Goal: Task Accomplishment & Management: Manage account settings

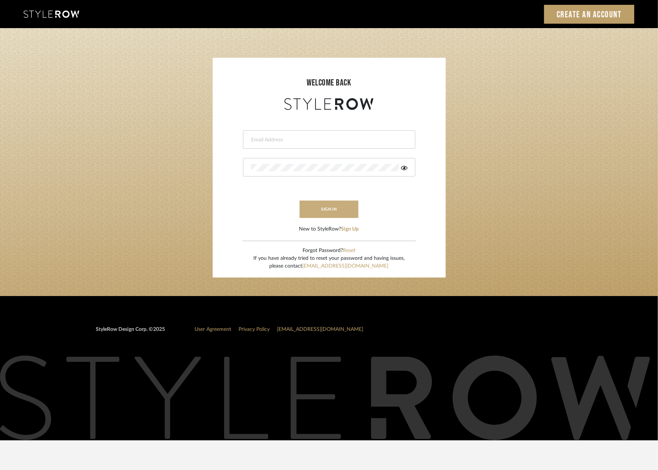
type input "riley@ceid.net"
click at [326, 206] on button "sign in" at bounding box center [328, 208] width 59 height 17
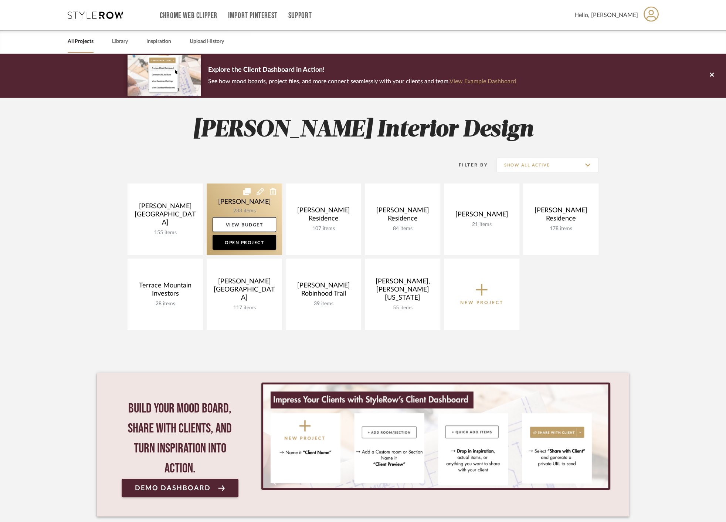
click at [230, 205] on link at bounding box center [244, 218] width 75 height 71
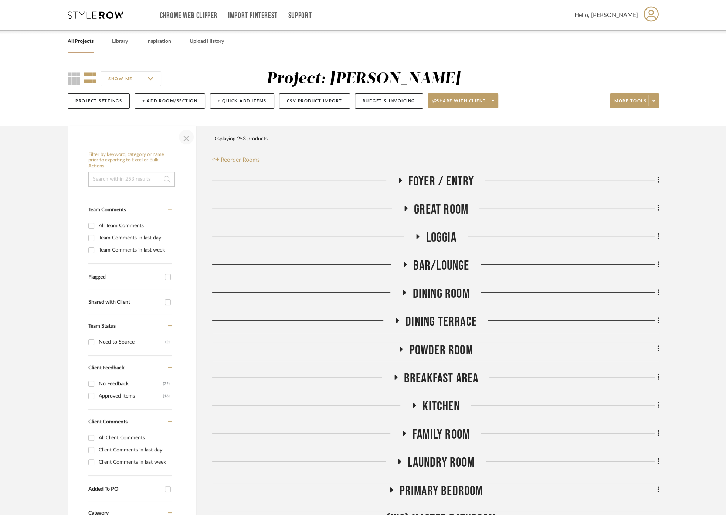
click at [182, 133] on span "button" at bounding box center [186, 137] width 18 height 18
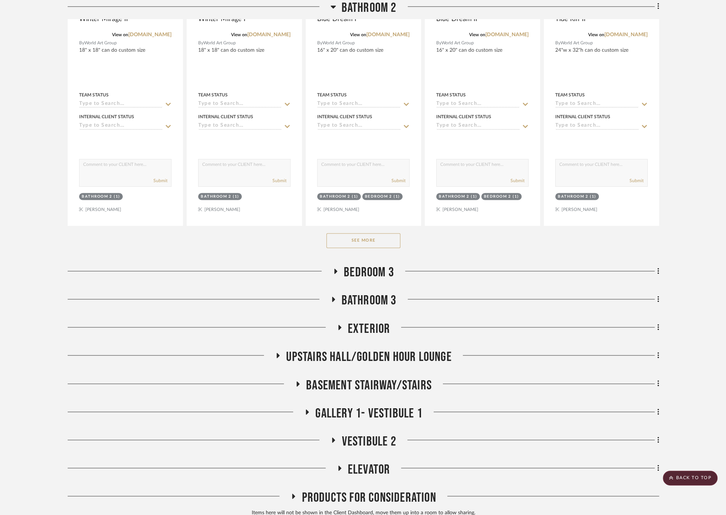
scroll to position [956, 0]
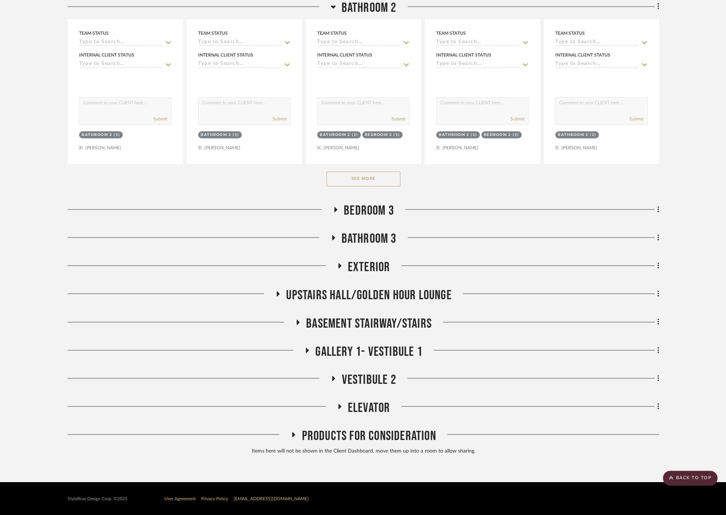
click at [372, 234] on span "Bathroom 3" at bounding box center [369, 239] width 55 height 16
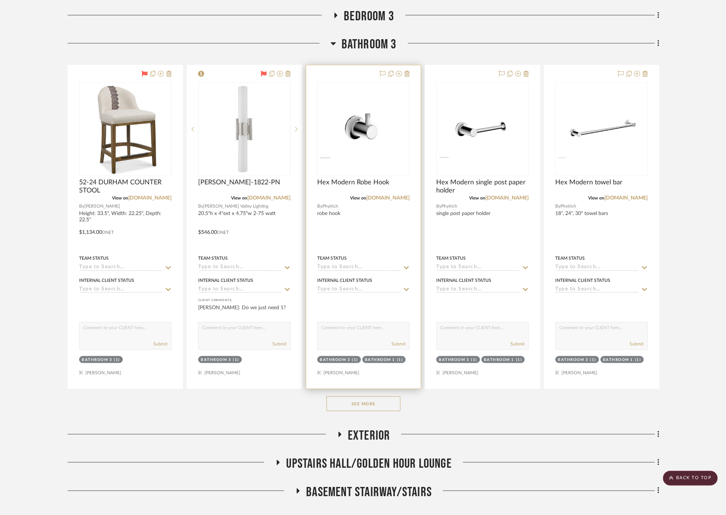
scroll to position [1038, 0]
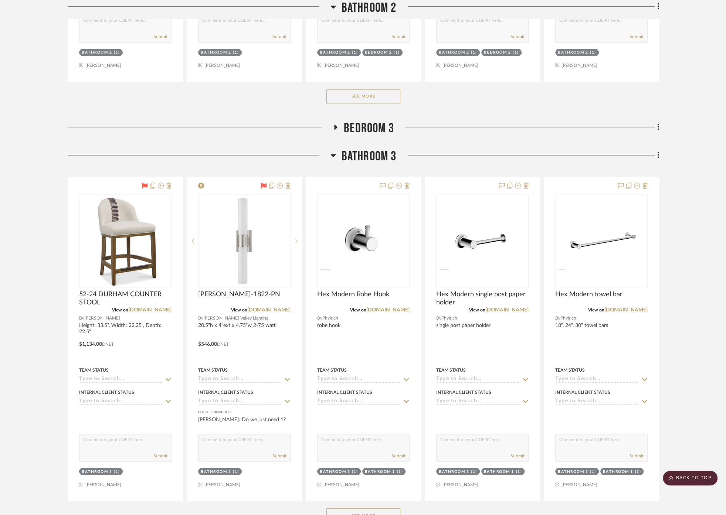
click at [364, 123] on span "Bedroom 3" at bounding box center [369, 129] width 50 height 16
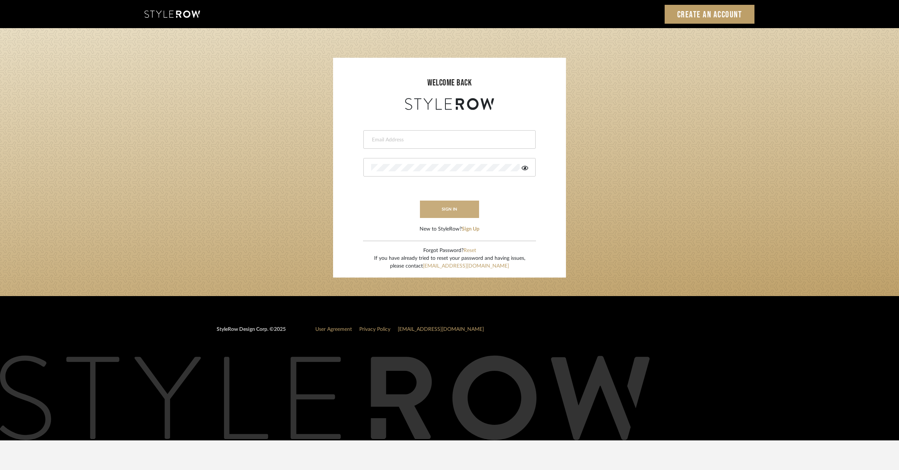
type input "riley@ceid.net"
click at [440, 209] on button "sign in" at bounding box center [449, 208] width 59 height 17
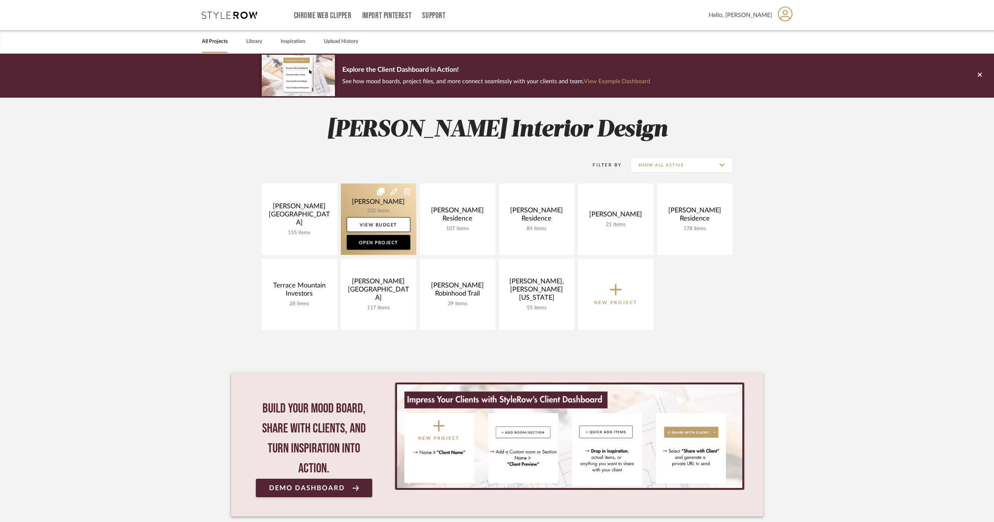
click at [358, 203] on link at bounding box center [378, 218] width 75 height 71
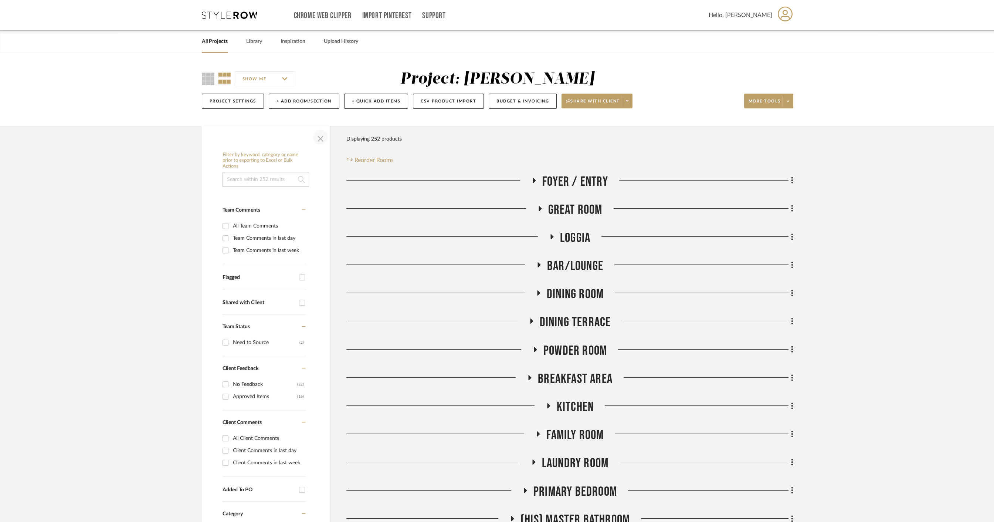
click at [320, 139] on span "button" at bounding box center [321, 137] width 18 height 18
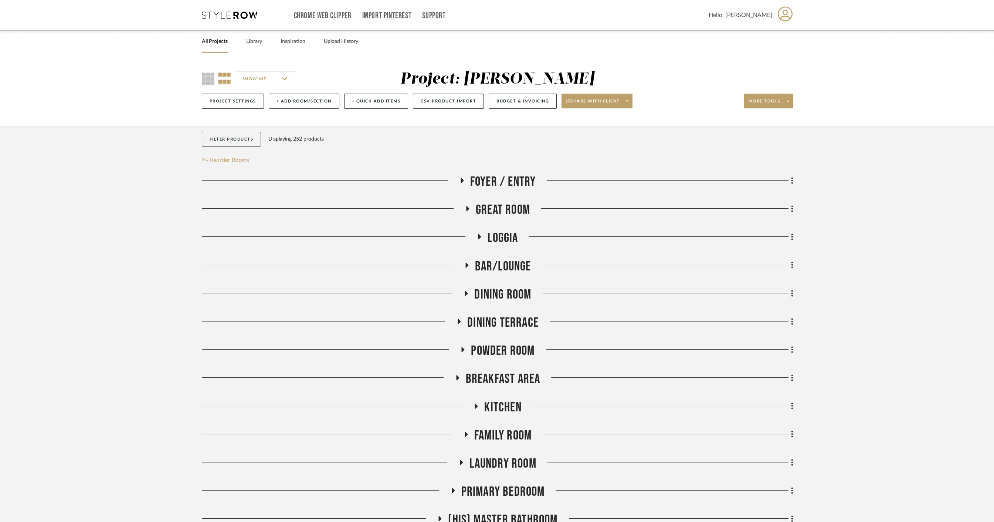
click at [510, 211] on span "Great Room" at bounding box center [503, 210] width 54 height 16
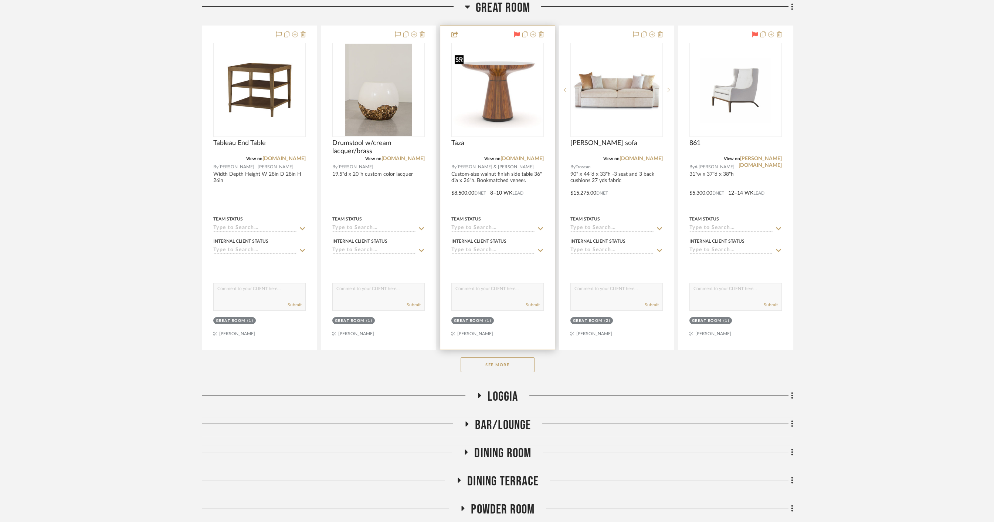
scroll to position [205, 0]
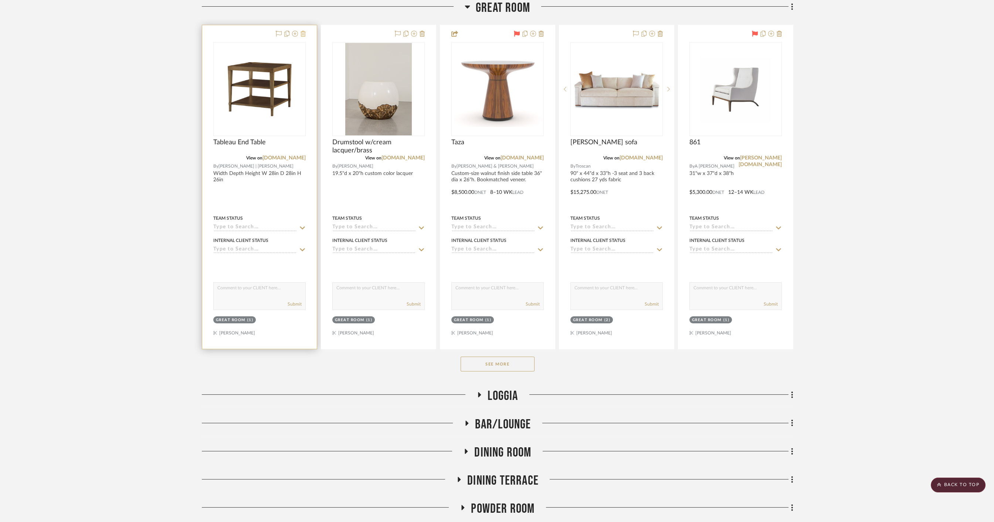
click at [303, 33] on icon at bounding box center [303, 34] width 5 height 6
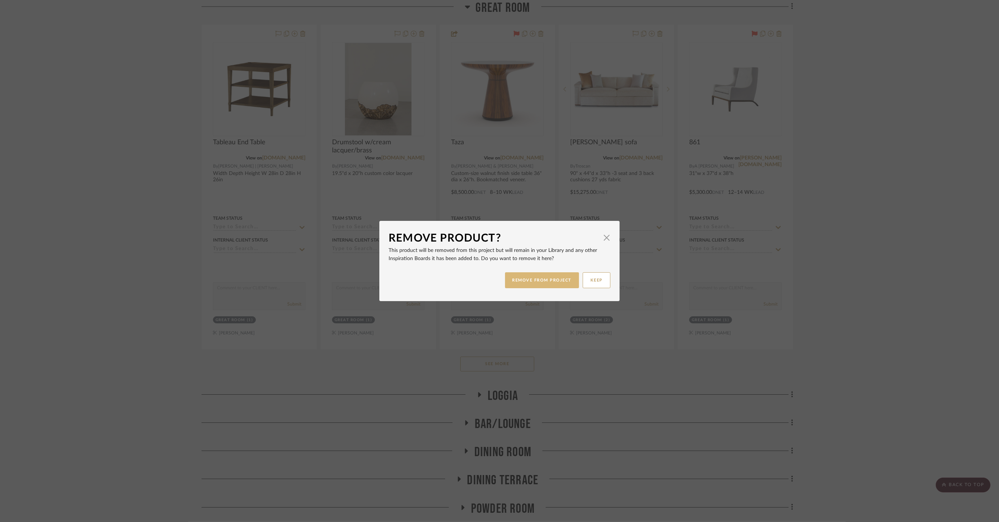
click at [535, 282] on button "REMOVE FROM PROJECT" at bounding box center [542, 280] width 74 height 16
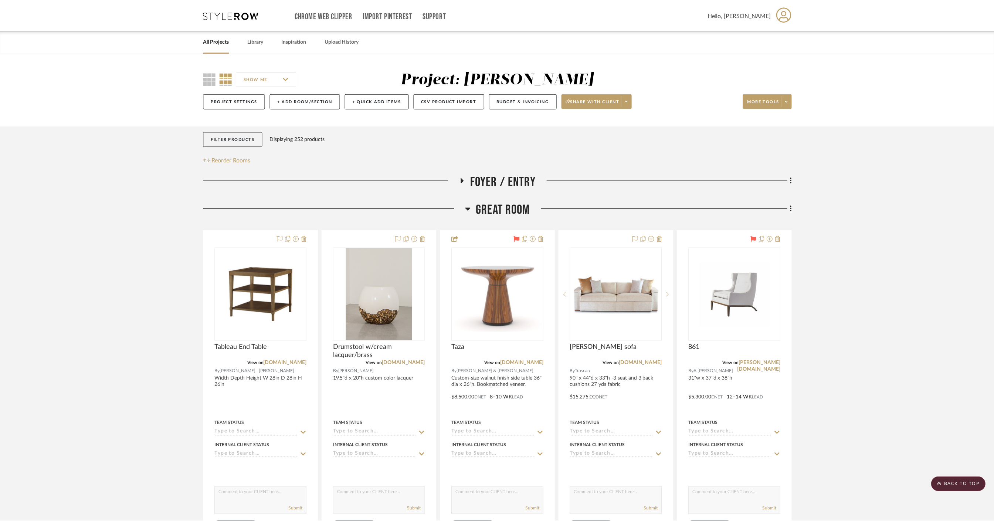
scroll to position [205, 0]
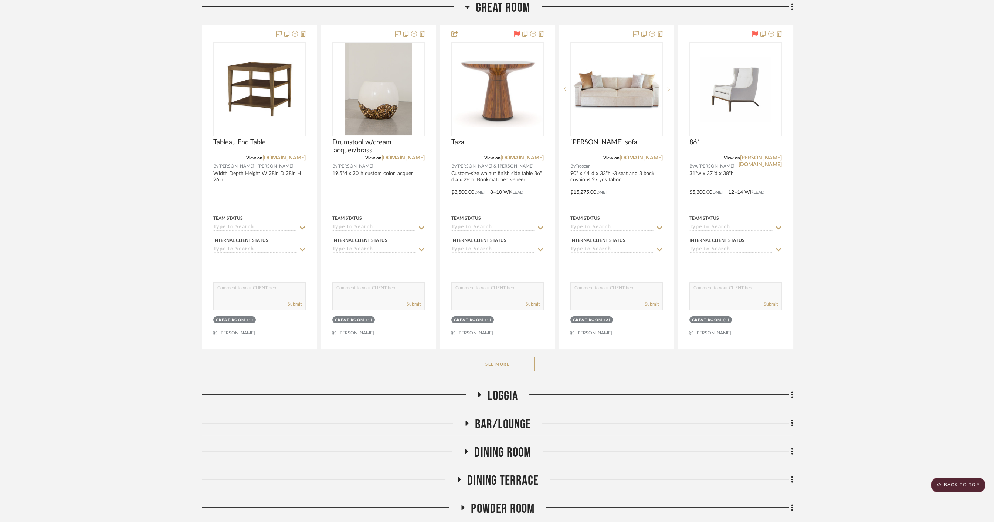
click at [521, 363] on button "See More" at bounding box center [498, 363] width 74 height 15
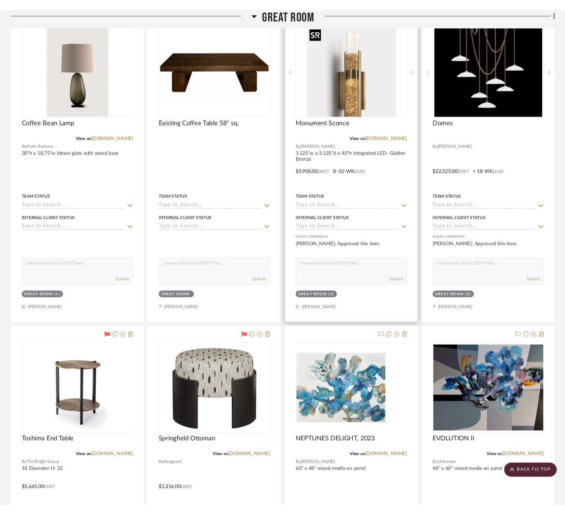
scroll to position [986, 0]
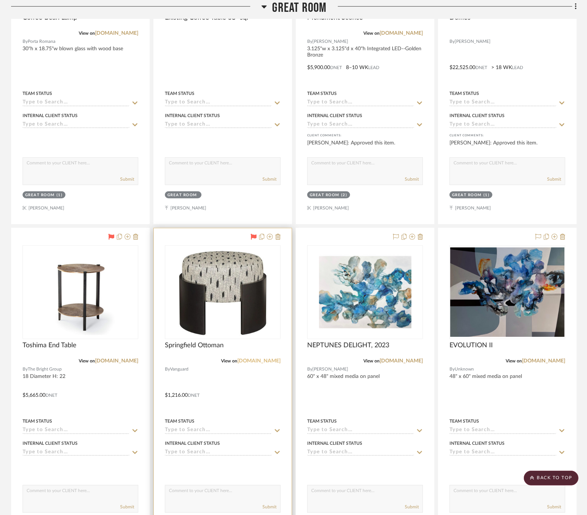
click at [263, 359] on link "vanguardfurniture.com" at bounding box center [258, 361] width 43 height 5
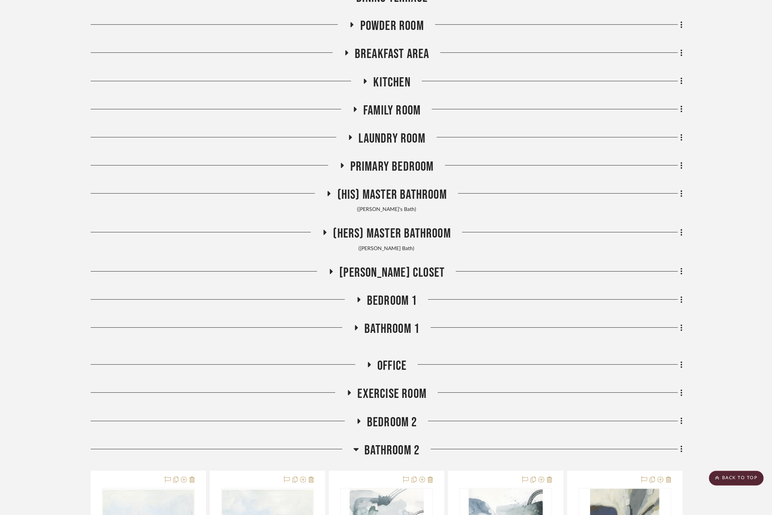
scroll to position [1972, 0]
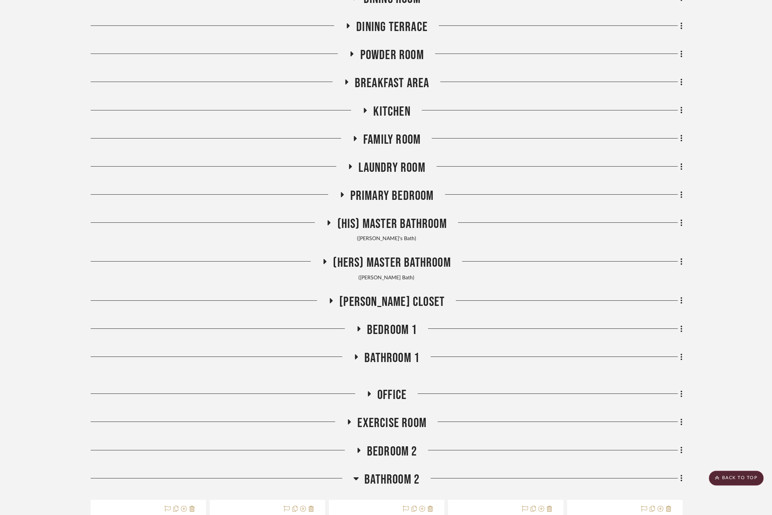
click at [390, 416] on span "Exercise Room" at bounding box center [391, 424] width 69 height 16
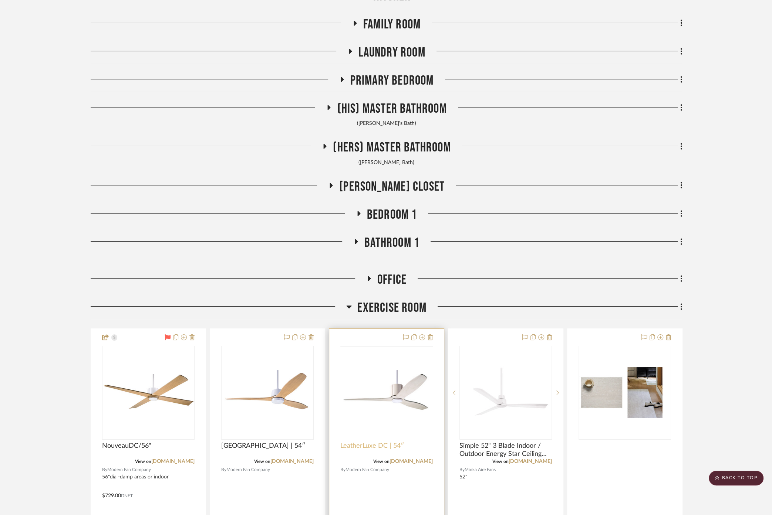
scroll to position [2218, 0]
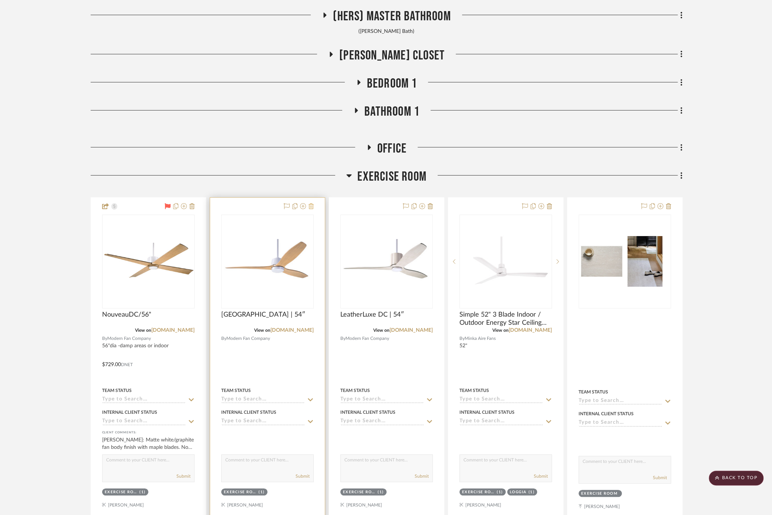
click at [311, 203] on icon at bounding box center [310, 206] width 5 height 6
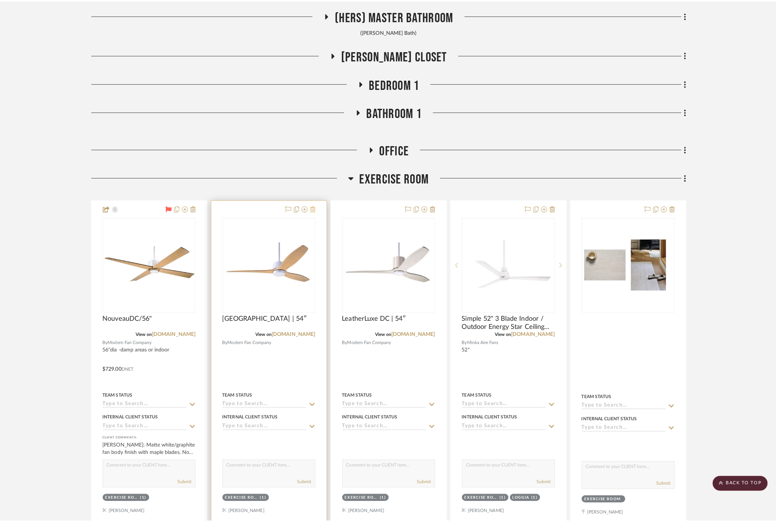
scroll to position [0, 0]
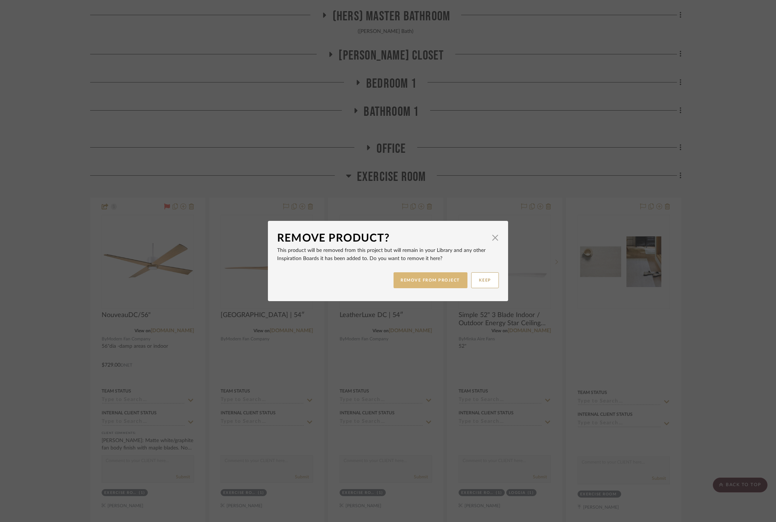
click at [407, 281] on button "REMOVE FROM PROJECT" at bounding box center [431, 280] width 74 height 16
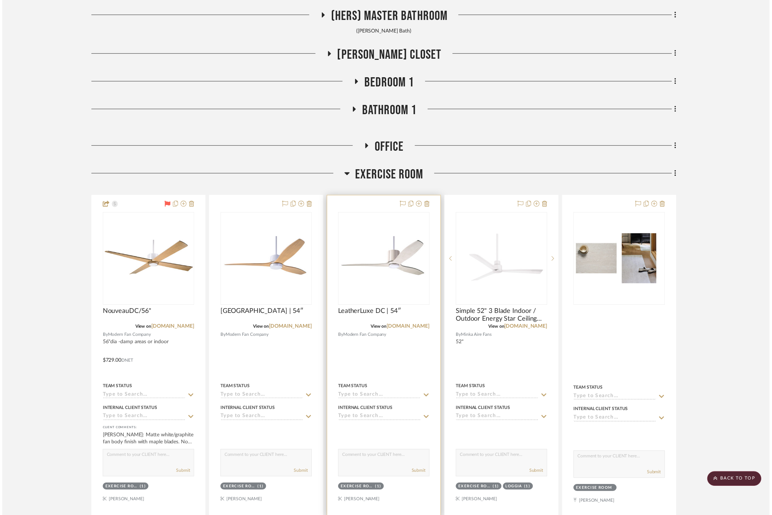
scroll to position [2218, 0]
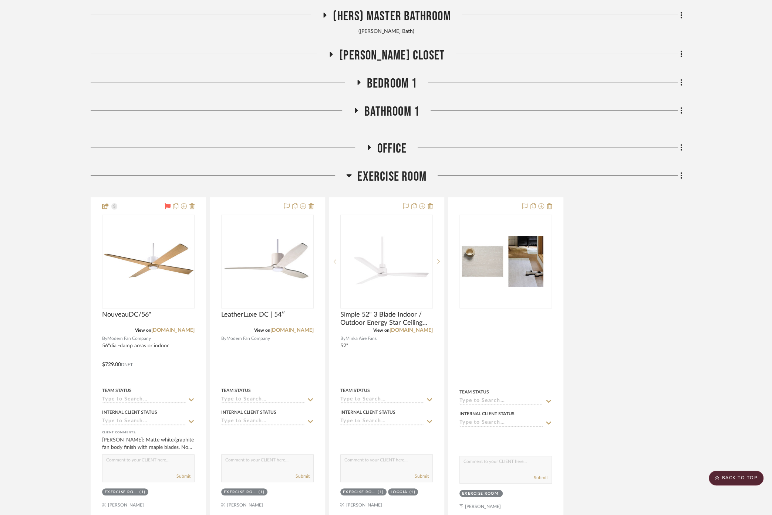
click at [311, 203] on icon at bounding box center [310, 206] width 5 height 6
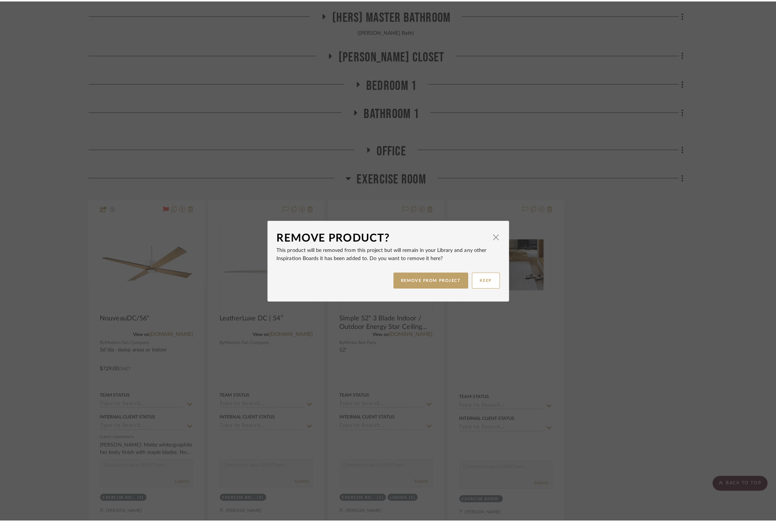
scroll to position [0, 0]
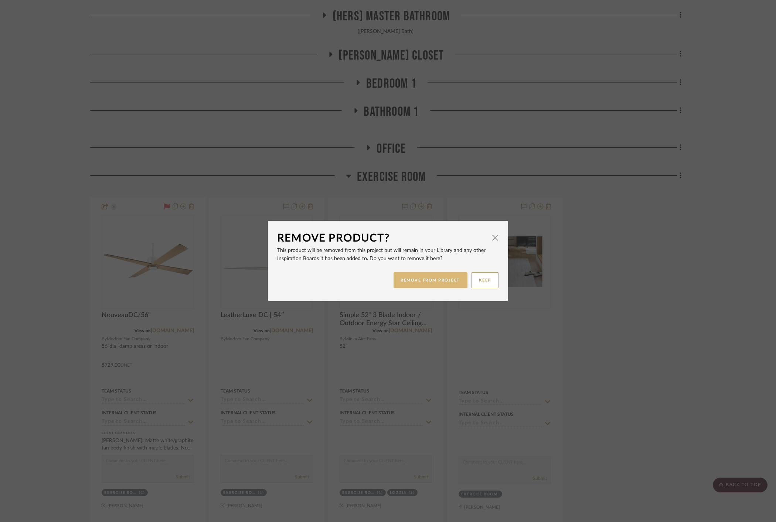
click at [435, 279] on button "REMOVE FROM PROJECT" at bounding box center [431, 280] width 74 height 16
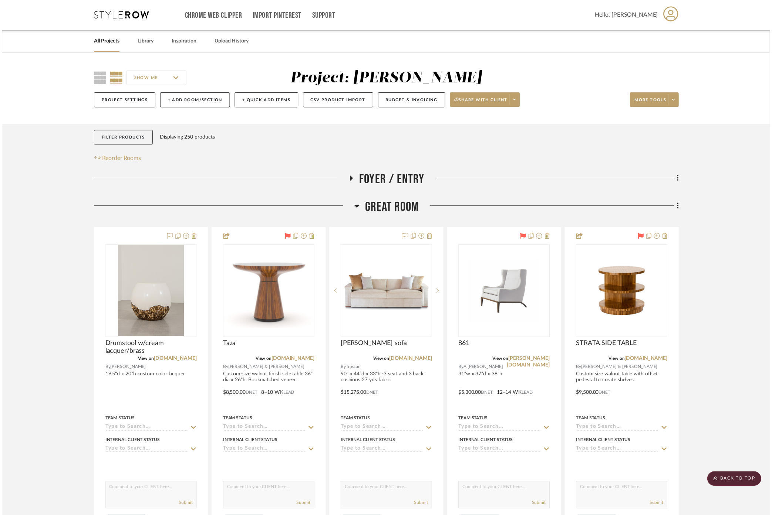
scroll to position [2218, 0]
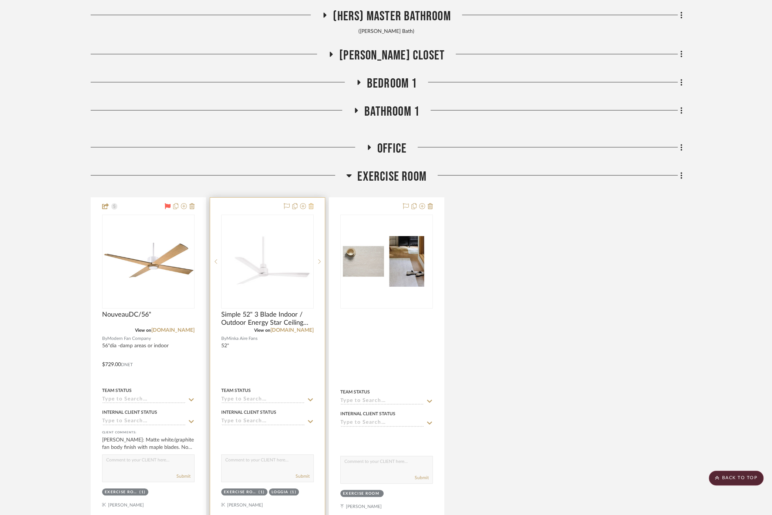
click at [311, 203] on icon at bounding box center [310, 206] width 5 height 6
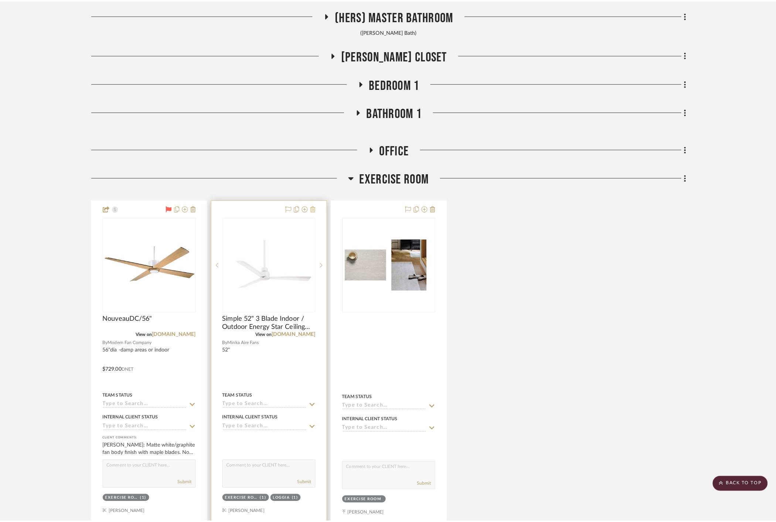
scroll to position [0, 0]
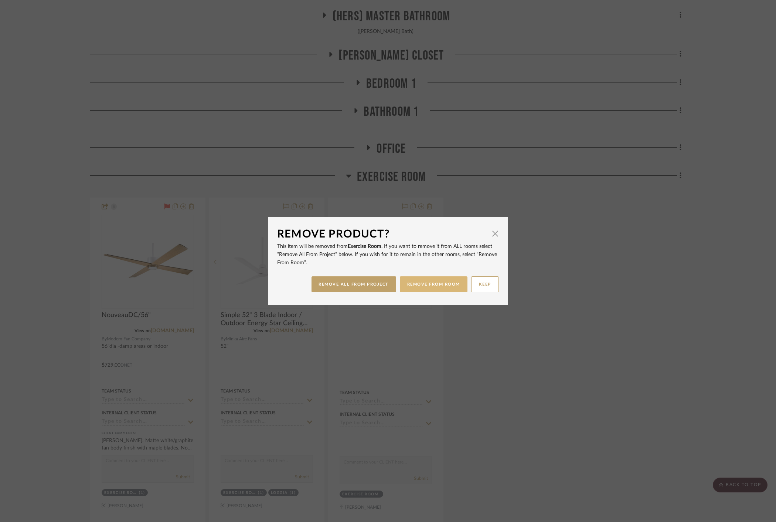
click at [443, 286] on button "REMOVE FROM ROOM" at bounding box center [434, 284] width 68 height 16
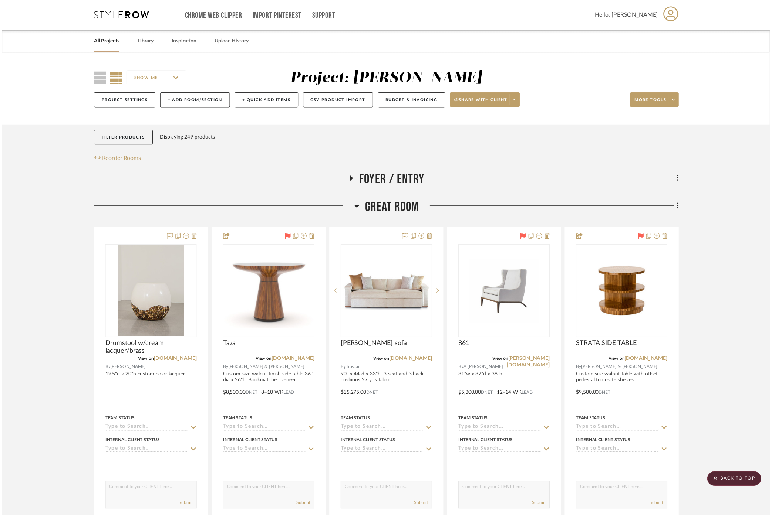
scroll to position [2218, 0]
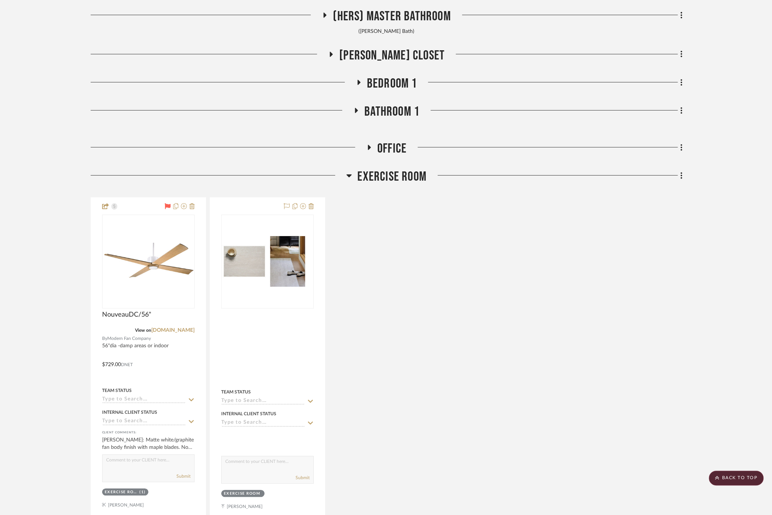
click at [385, 169] on span "Exercise Room" at bounding box center [391, 177] width 69 height 16
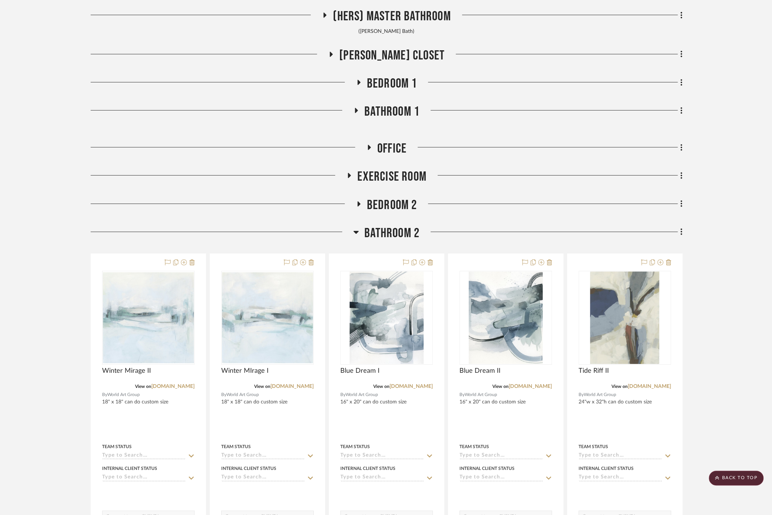
click at [410, 228] on span "Bathroom 2" at bounding box center [391, 234] width 55 height 16
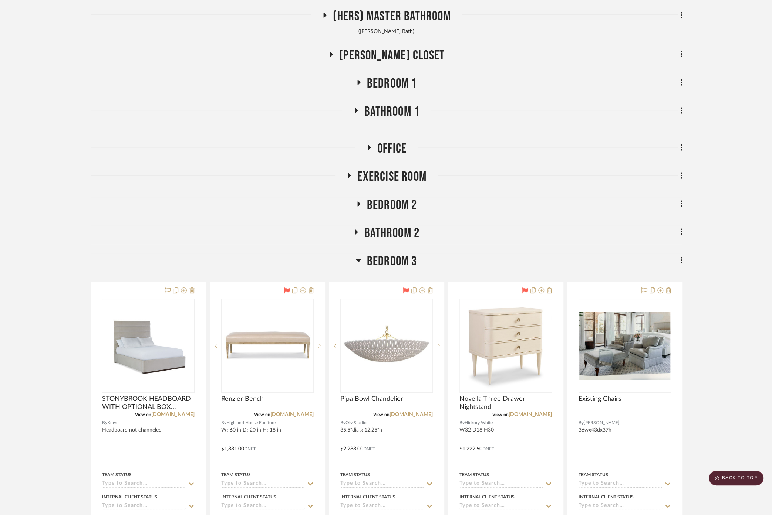
click at [392, 259] on span "Bedroom 3" at bounding box center [392, 262] width 50 height 16
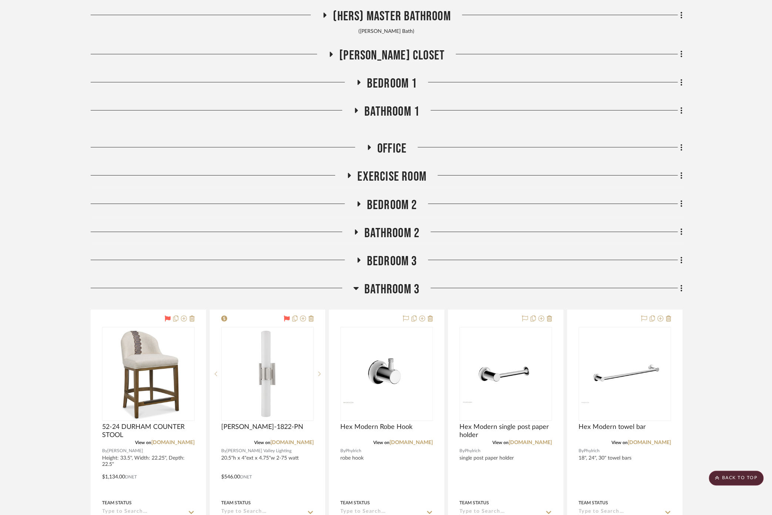
click at [389, 285] on span "Bathroom 3" at bounding box center [391, 290] width 55 height 16
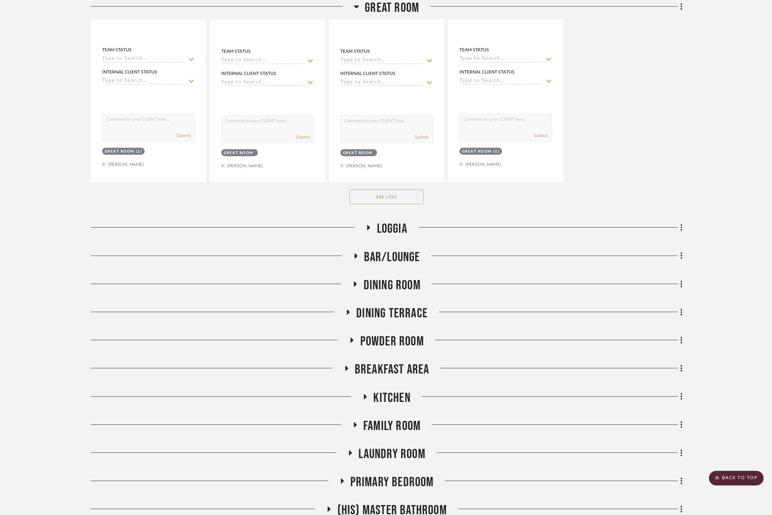
scroll to position [1684, 0]
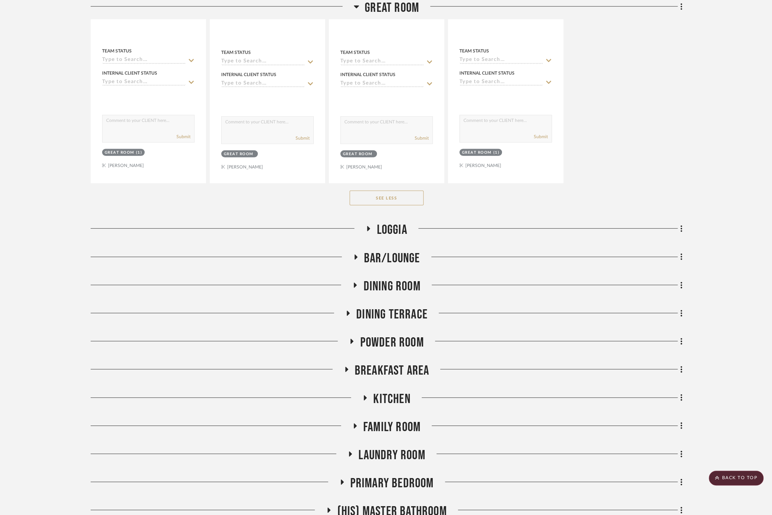
click at [384, 231] on span "Loggia" at bounding box center [391, 230] width 30 height 16
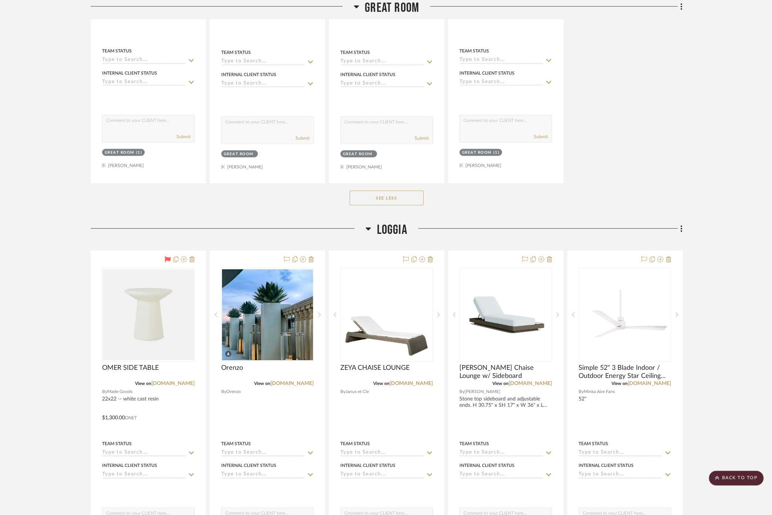
click at [375, 4] on span "Great Room" at bounding box center [392, 8] width 54 height 16
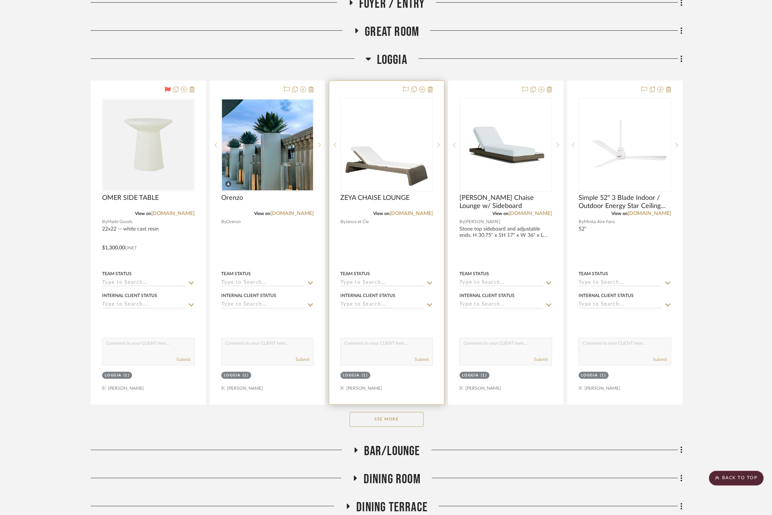
scroll to position [175, 0]
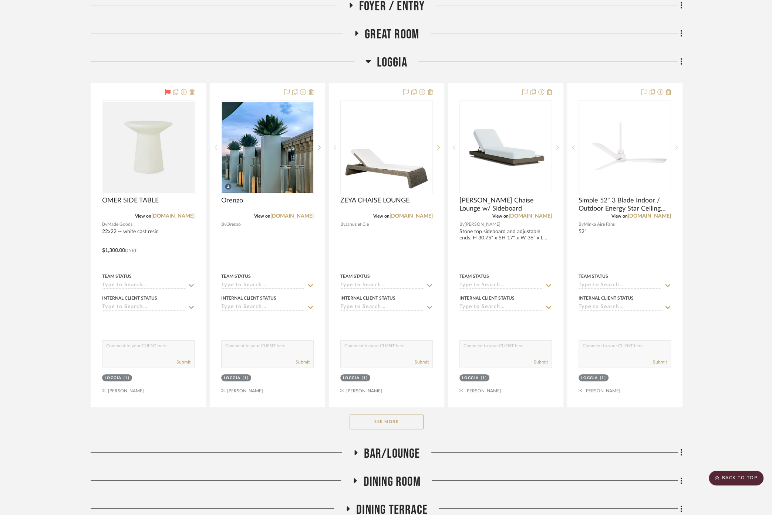
click at [377, 428] on button "See More" at bounding box center [386, 422] width 74 height 15
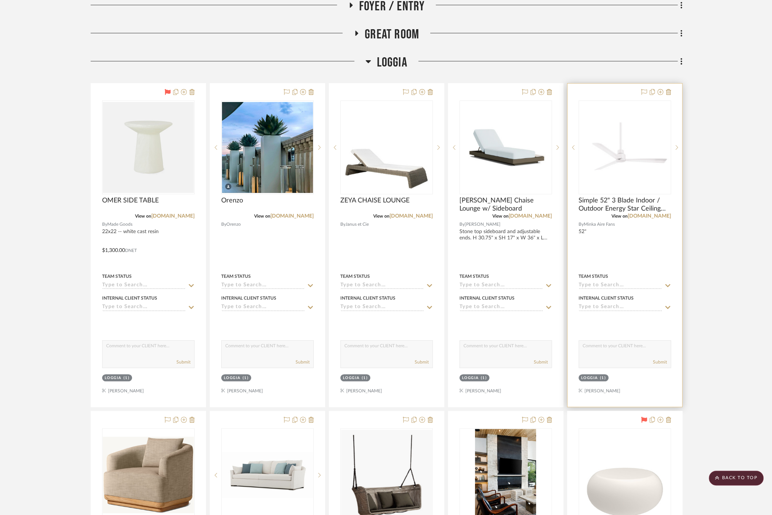
click at [635, 213] on div "View on fergusonhome.com" at bounding box center [624, 216] width 92 height 7
click at [634, 216] on link "fergusonhome.com" at bounding box center [648, 216] width 43 height 5
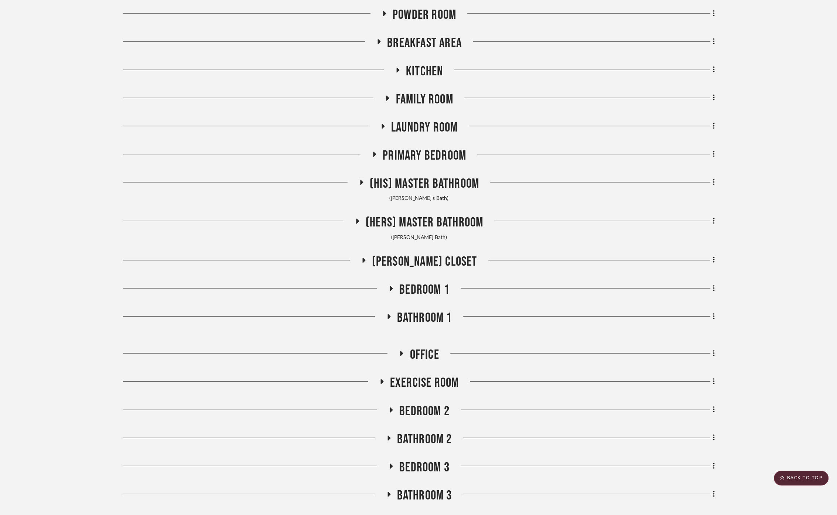
scroll to position [1848, 0]
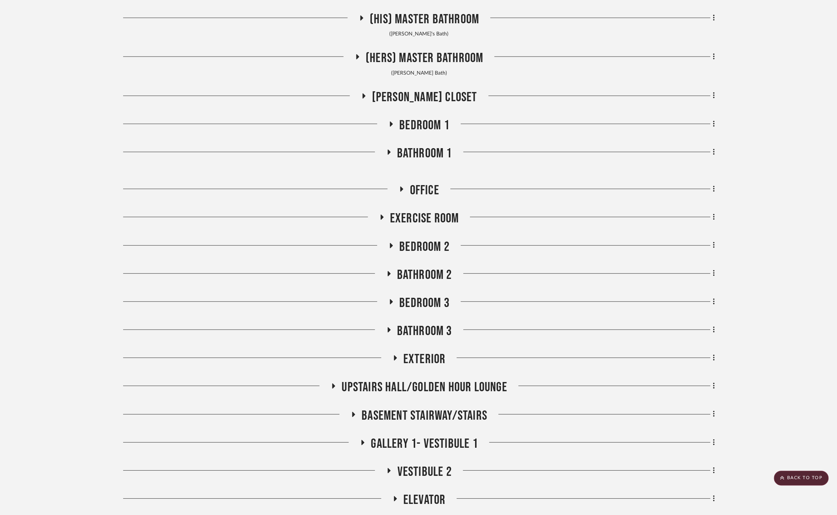
click at [422, 211] on span "Exercise Room" at bounding box center [424, 219] width 69 height 16
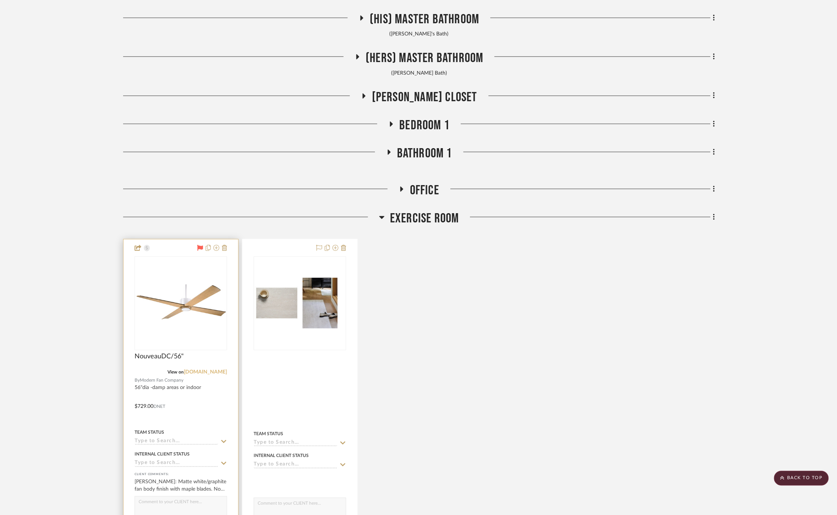
click at [199, 370] on link "modernfan.com" at bounding box center [205, 372] width 43 height 5
